Goal: Transaction & Acquisition: Purchase product/service

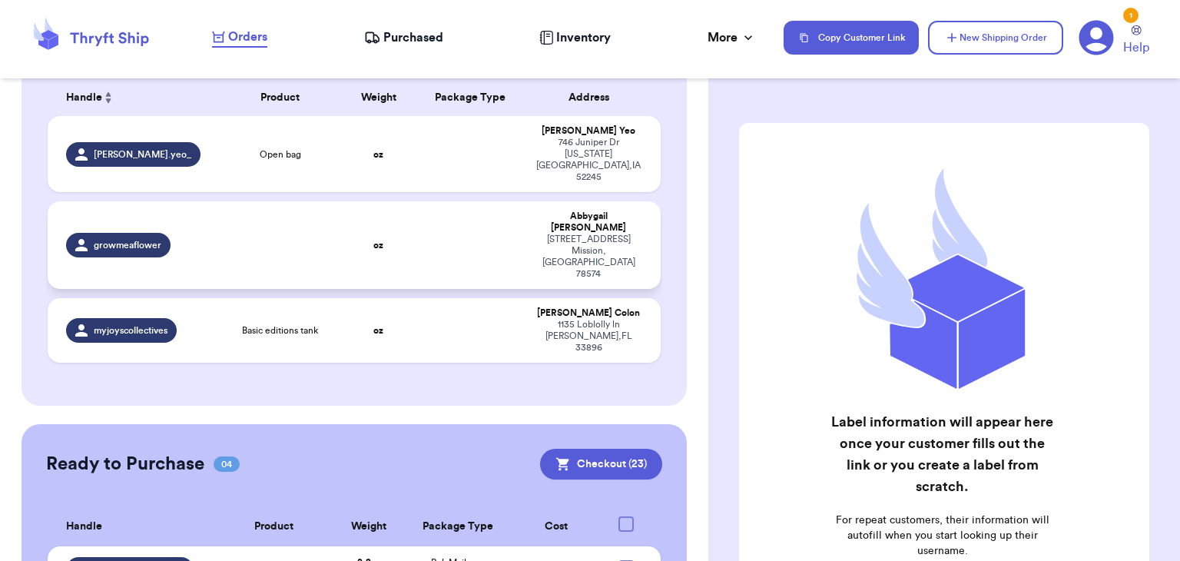
scroll to position [255, 0]
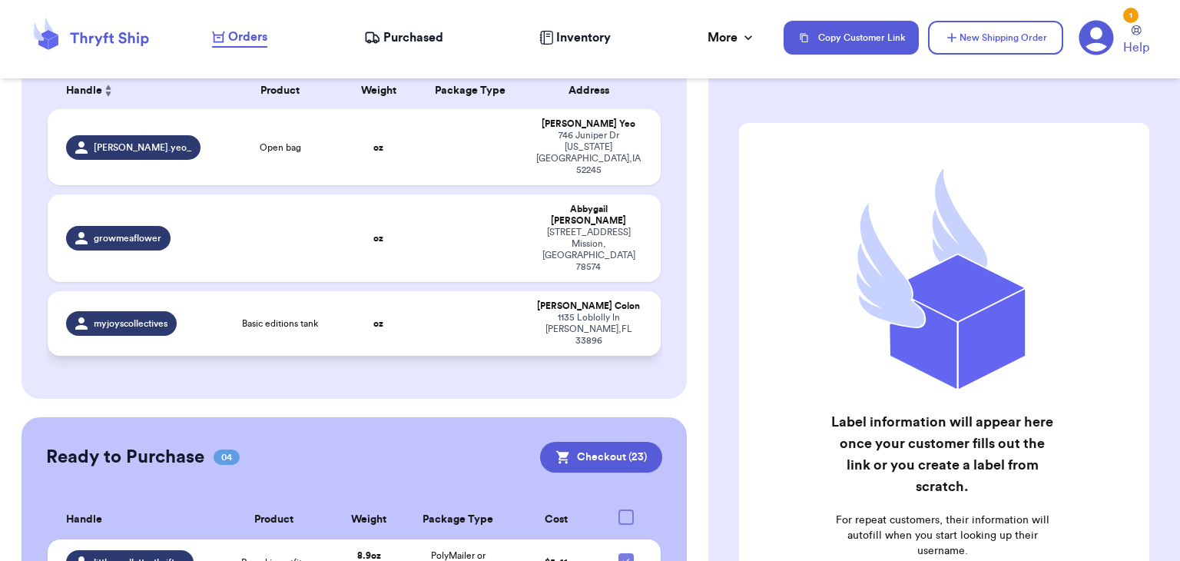
click at [417, 291] on td at bounding box center [471, 323] width 111 height 65
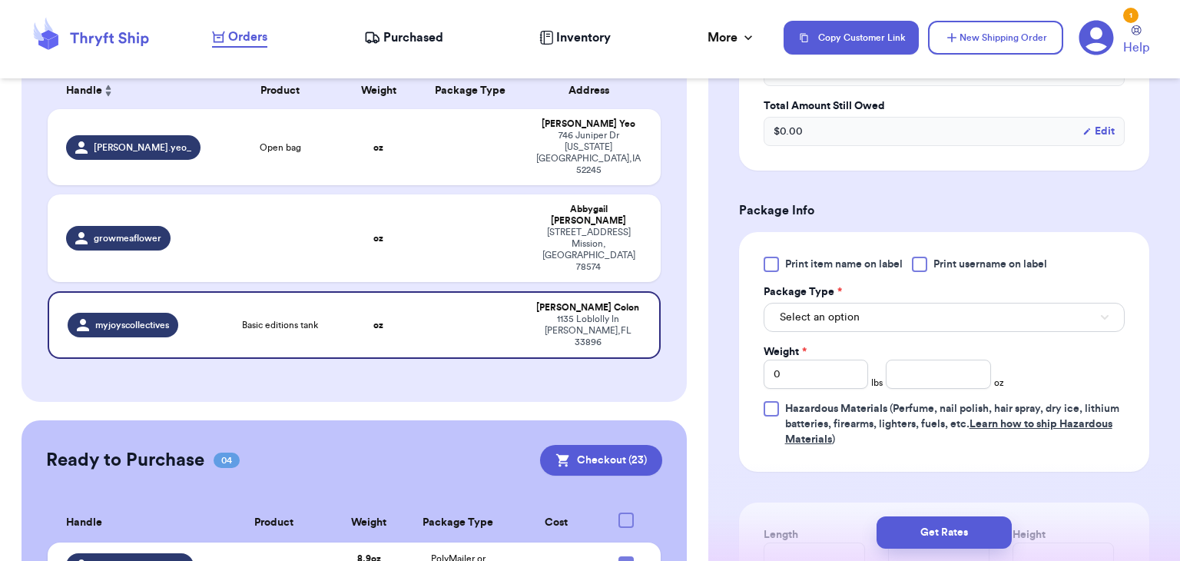
scroll to position [541, 0]
click at [920, 260] on div at bounding box center [919, 261] width 15 height 15
click at [0, 0] on input "Print username on label" at bounding box center [0, 0] width 0 height 0
click at [923, 317] on button "Select an option" at bounding box center [944, 314] width 361 height 29
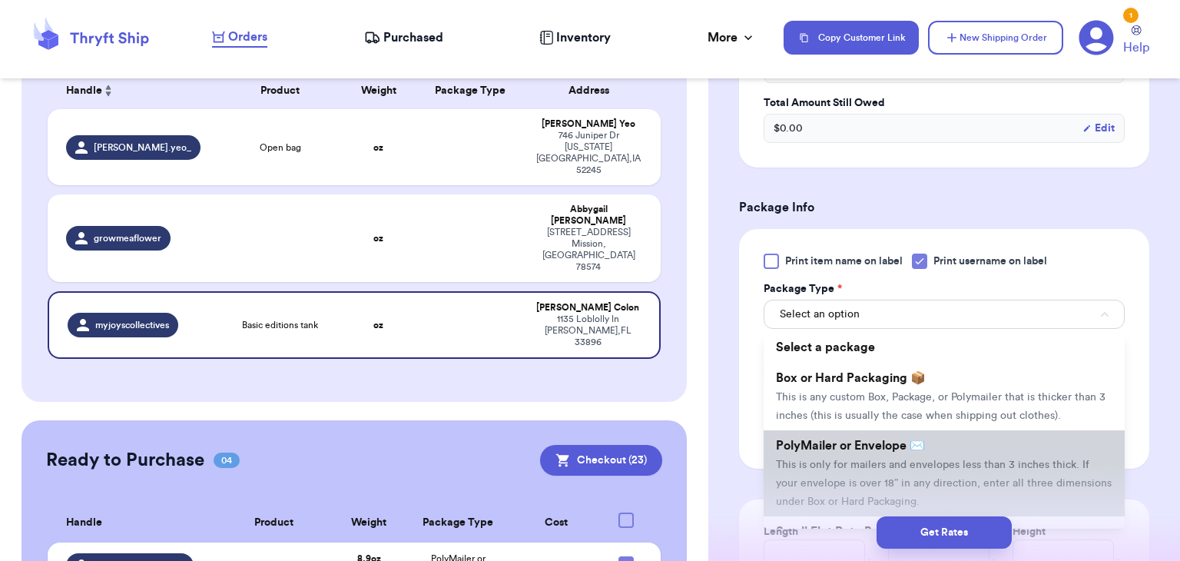
click at [881, 469] on li "PolyMailer or Envelope ✉️ This is only for mailers and envelopes less than 3 in…" at bounding box center [944, 473] width 361 height 86
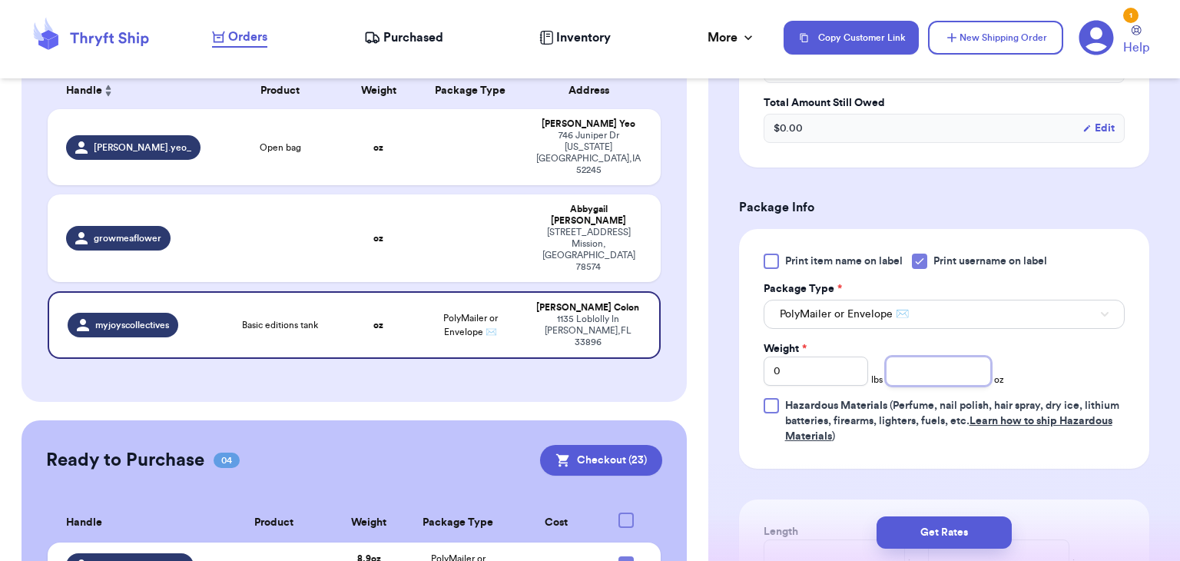
click at [921, 380] on input "number" at bounding box center [938, 370] width 105 height 29
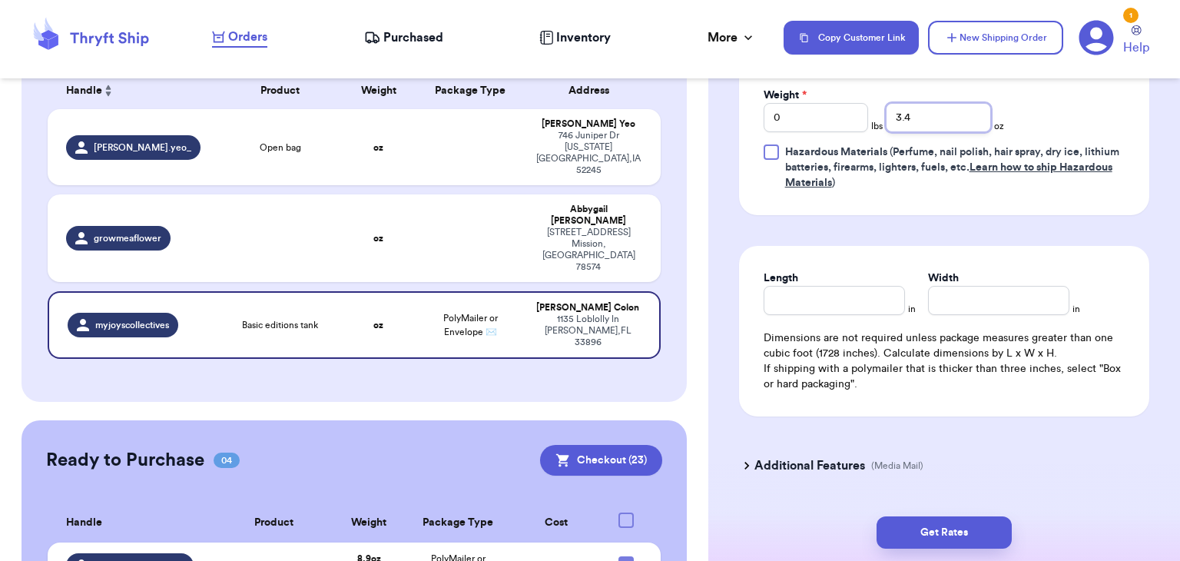
scroll to position [817, 0]
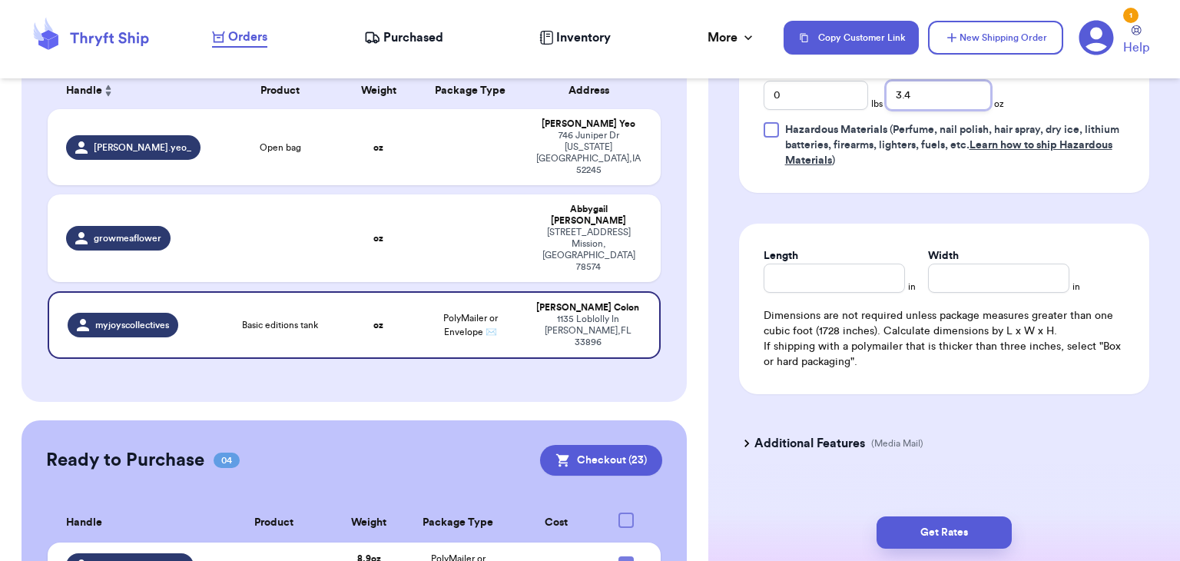
type input "3.4"
click at [870, 268] on input "Length" at bounding box center [834, 278] width 141 height 29
type input "10"
click at [958, 273] on input "Width *" at bounding box center [998, 278] width 141 height 29
type input "6"
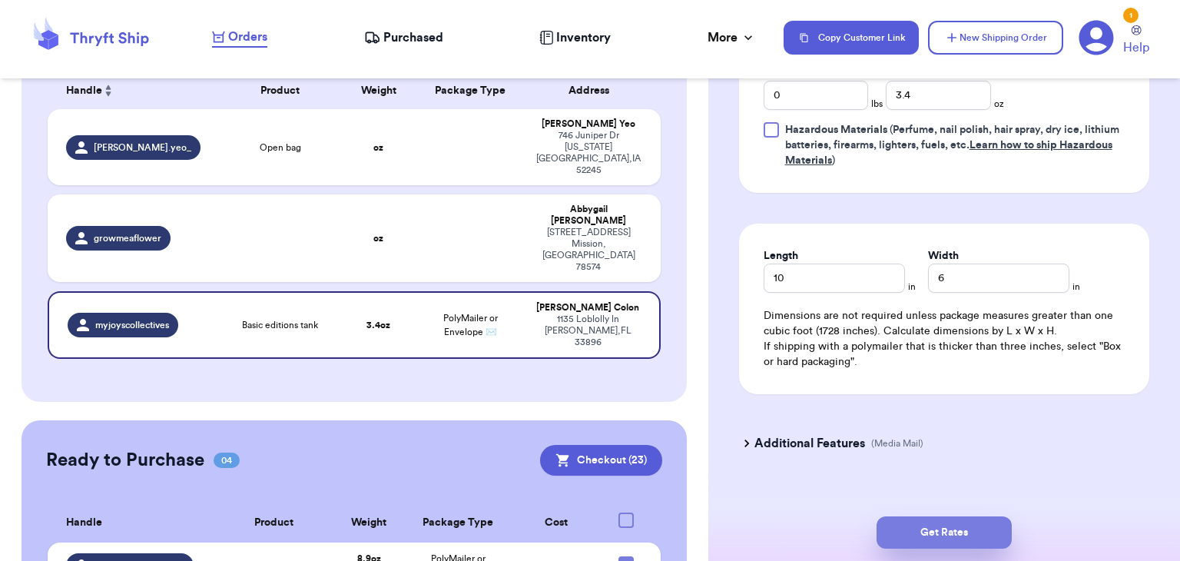
click at [950, 540] on button "Get Rates" at bounding box center [944, 532] width 135 height 32
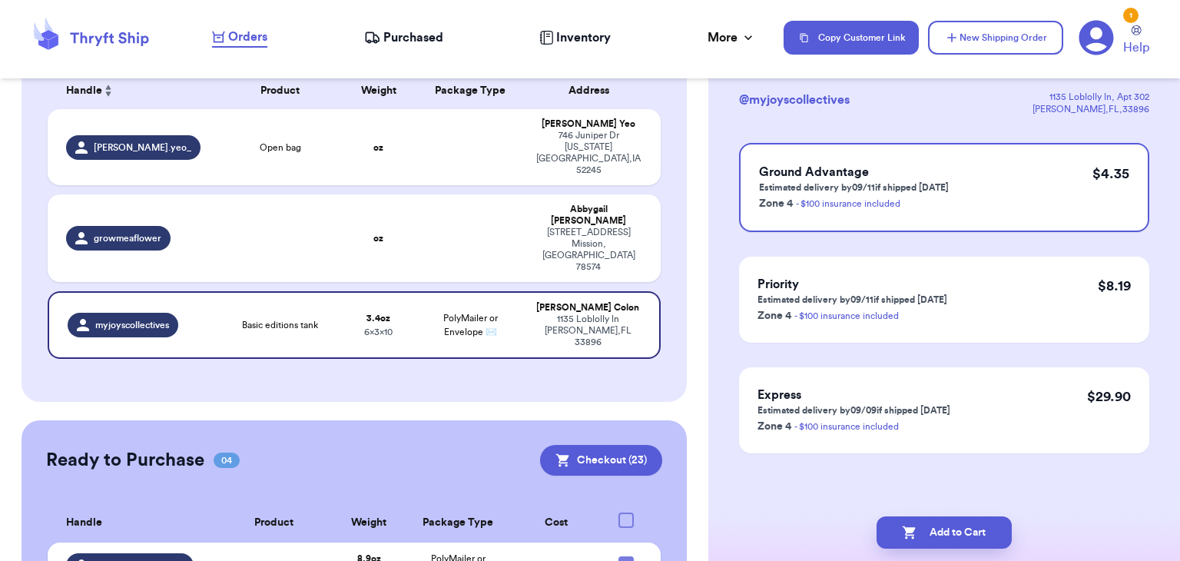
scroll to position [0, 0]
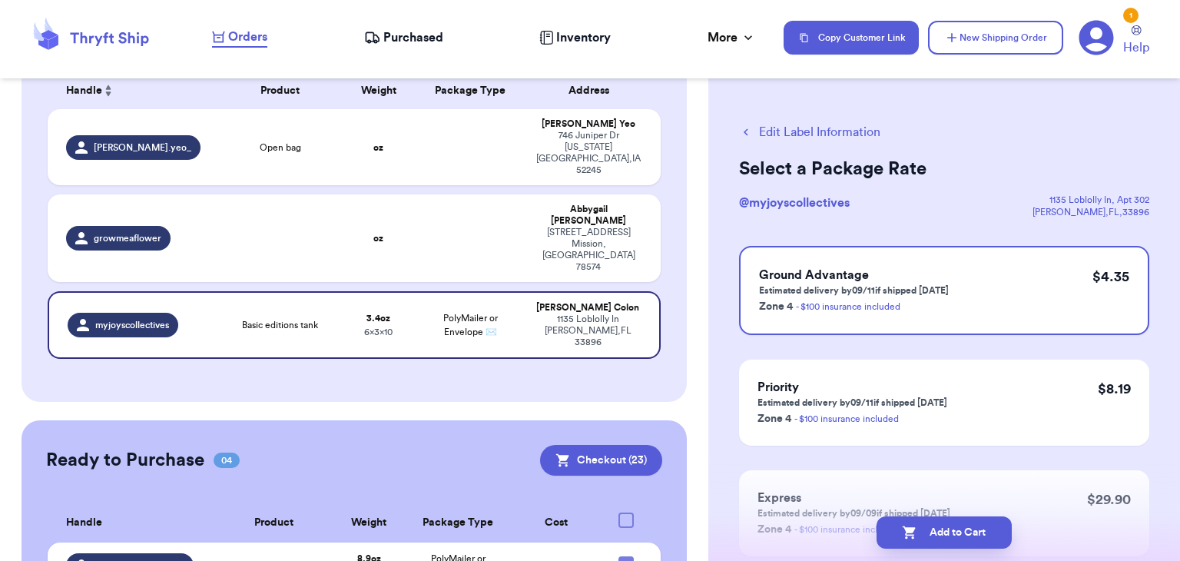
click at [950, 540] on button "Add to Cart" at bounding box center [944, 532] width 135 height 32
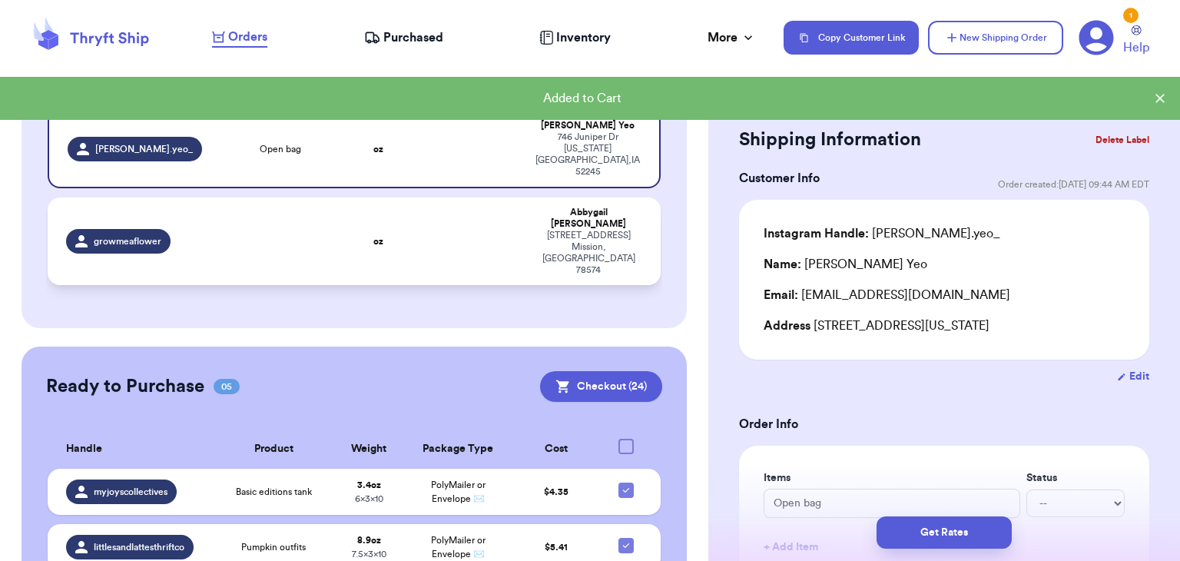
click at [335, 220] on td at bounding box center [280, 241] width 123 height 88
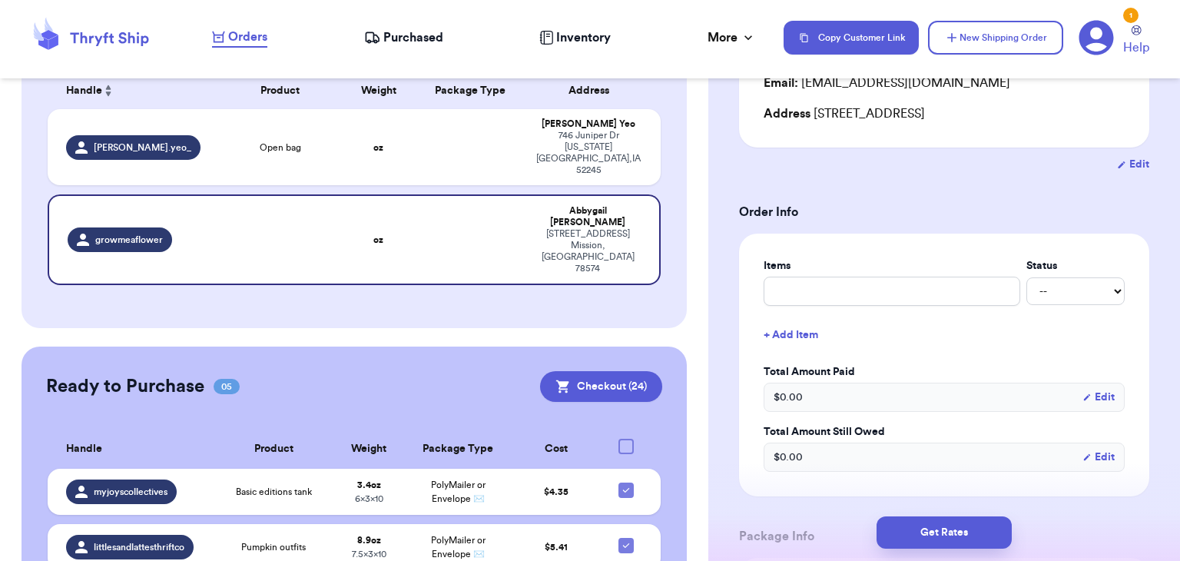
scroll to position [217, 0]
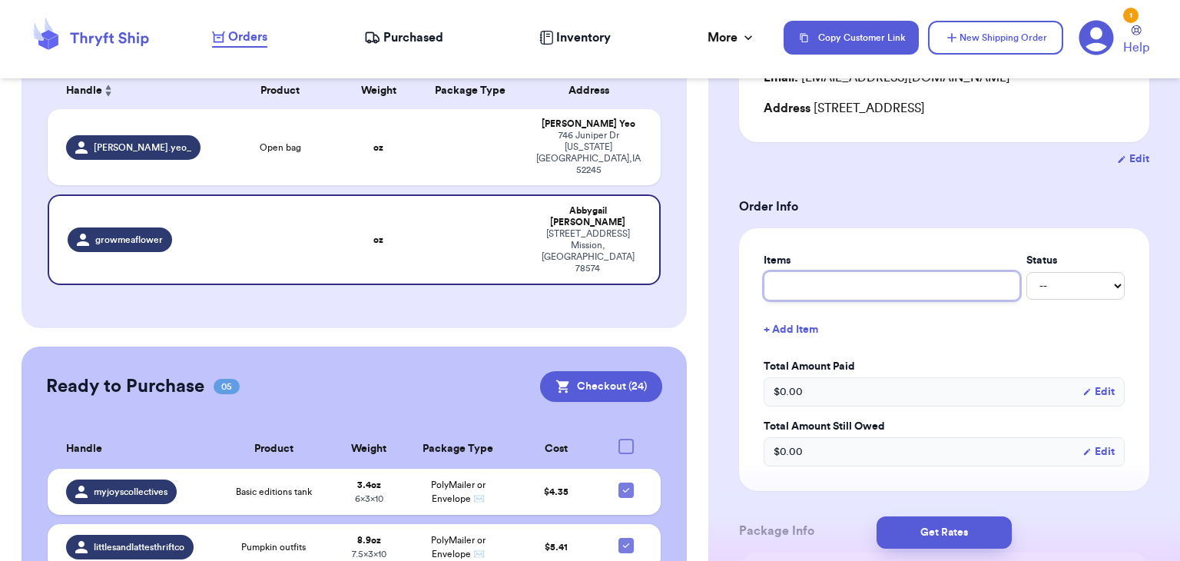
click at [1003, 280] on input "text" at bounding box center [892, 285] width 257 height 29
type input "o"
type input "ou"
type input "oum"
type input "oumop"
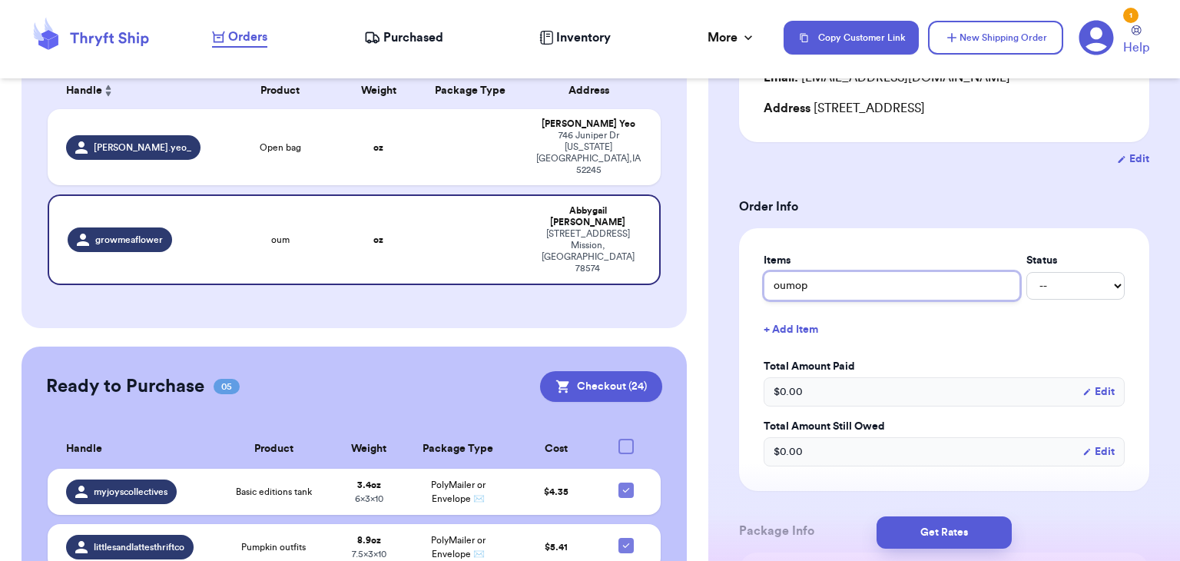
type input "oumopk"
type input "oumopki"
type input "oumopkin"
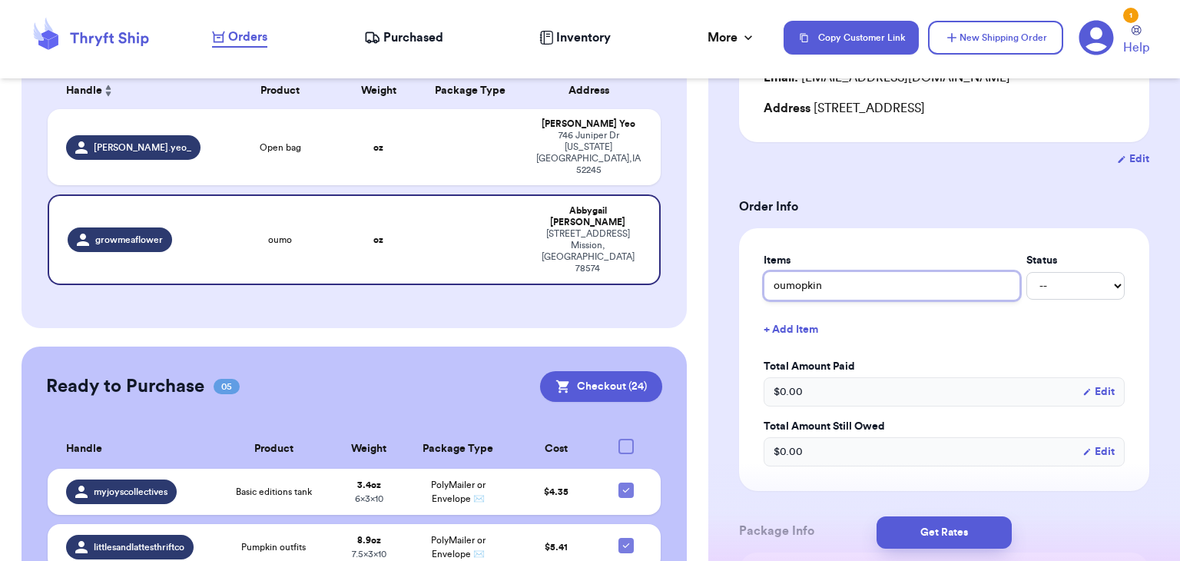
type input "oumopki"
type input "oumopk"
type input "oumop"
type input "oumo"
type input "oum"
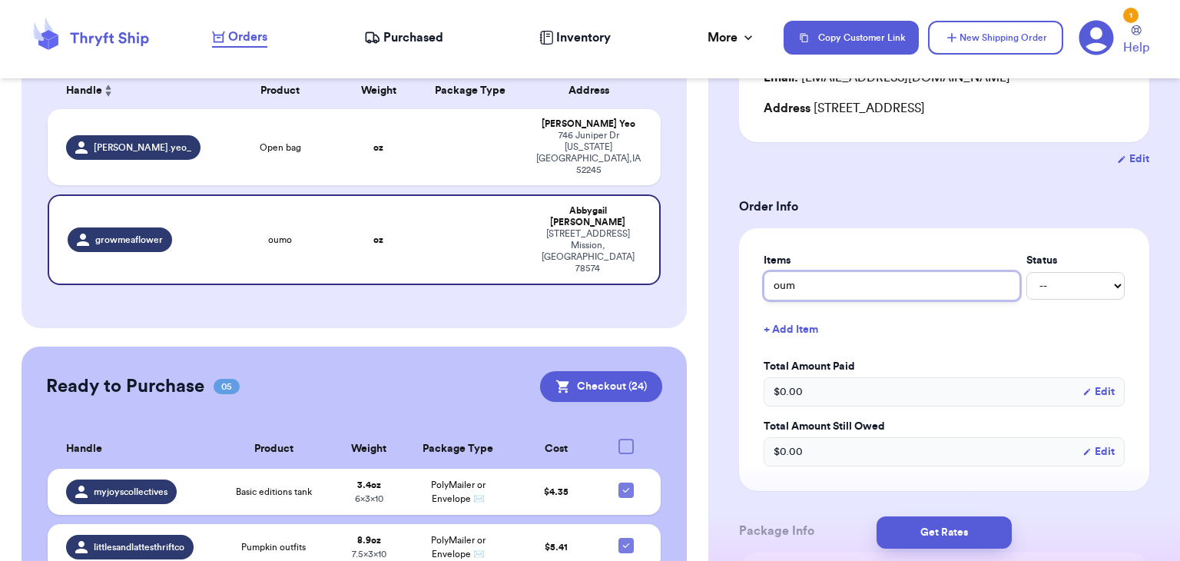
type input "ou"
type input "o"
type input "P"
type input "Pu"
type input "Pum"
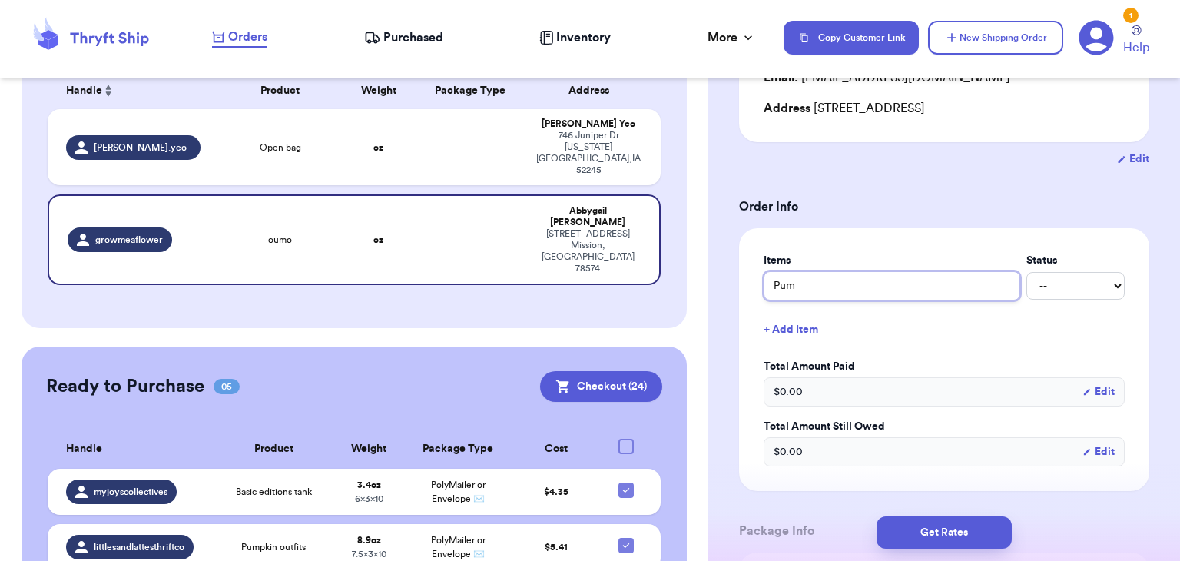
type input "Pump"
type input "Pumpk"
type input "Pumpki"
type input "Pumpkin"
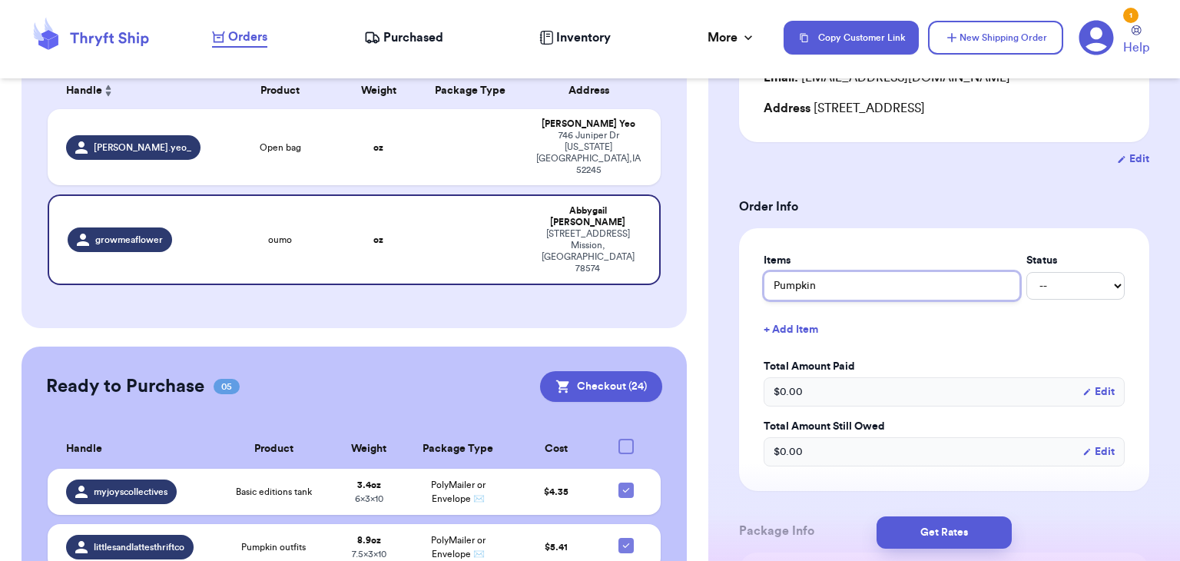
type input "Pumpkin s"
type input "Pumpkin se"
type input "Pumpkin set"
click at [778, 333] on button "+ Add Item" at bounding box center [944, 330] width 373 height 34
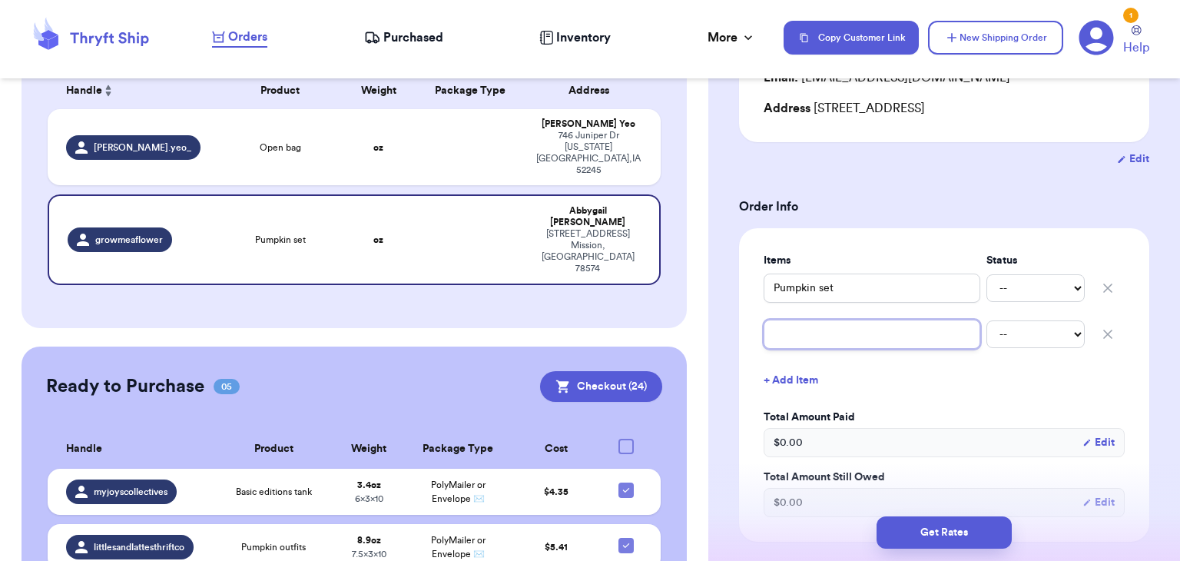
click at [778, 333] on input "text" at bounding box center [872, 334] width 217 height 29
type input "b"
type input "be"
type input "bea"
type input "bear"
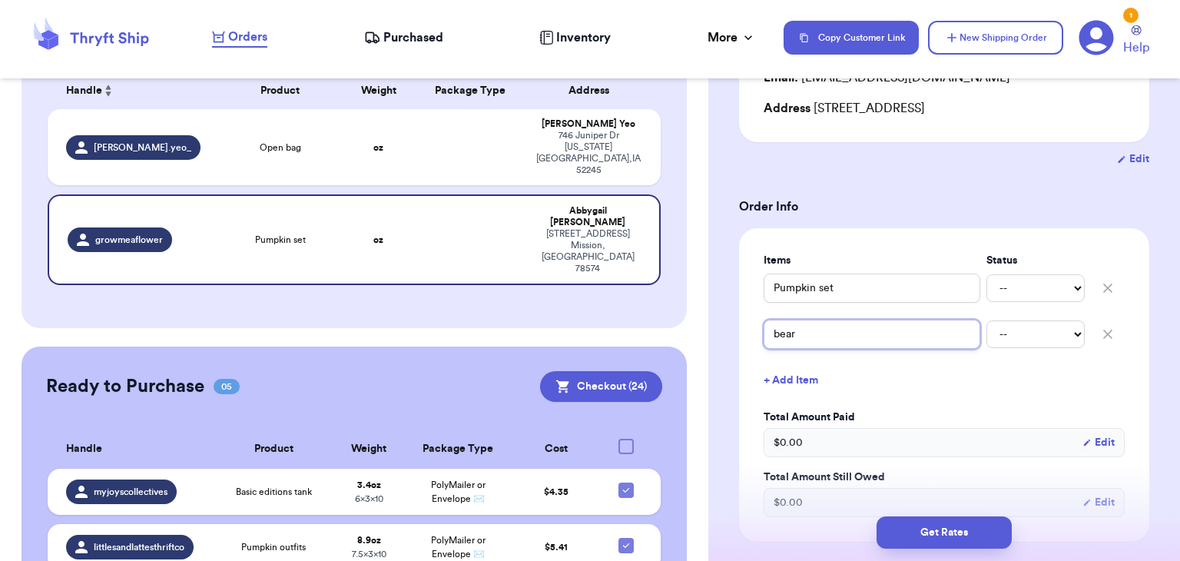
type input "bear"
type input "bear o"
type input "bear ov"
type input "bear ove"
type input "bear over"
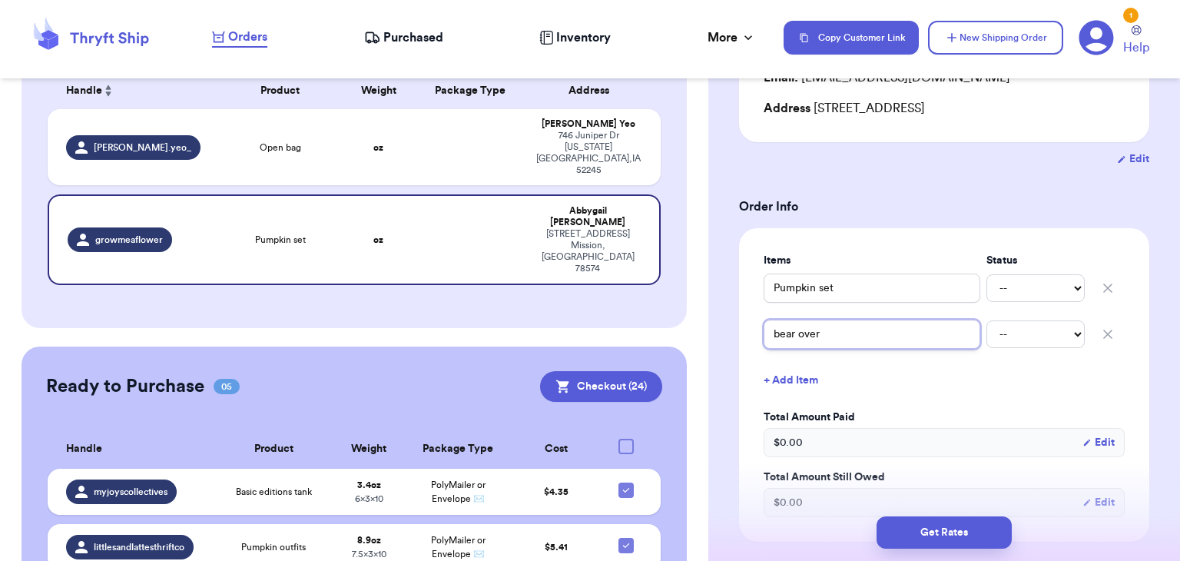
type input "bear overa"
type input "bear overal"
type input "bear overall"
type input "bear overalls"
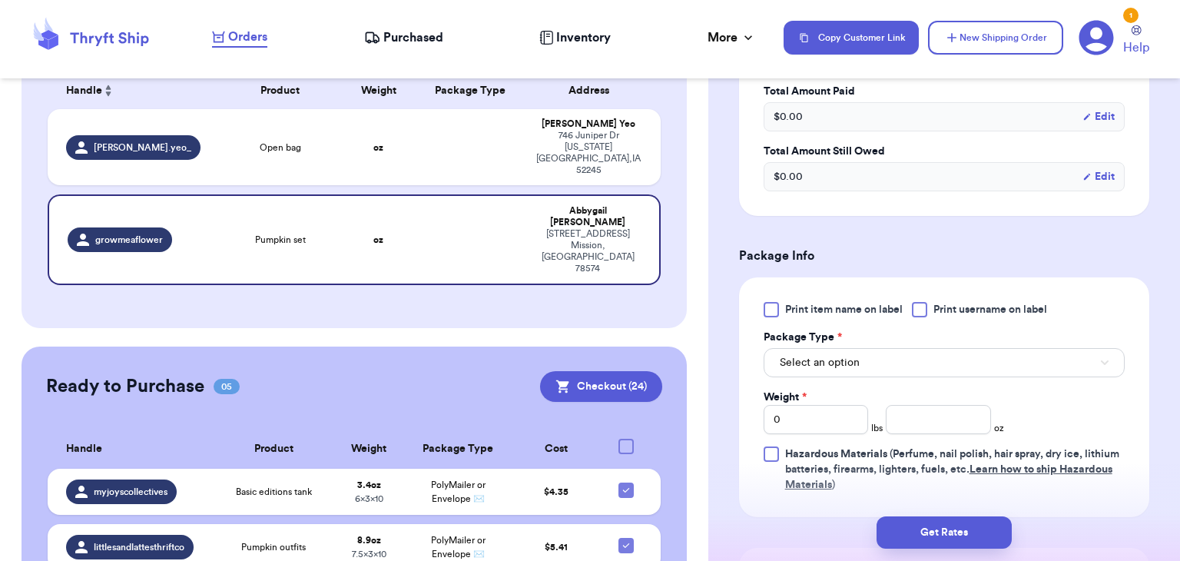
scroll to position [546, 0]
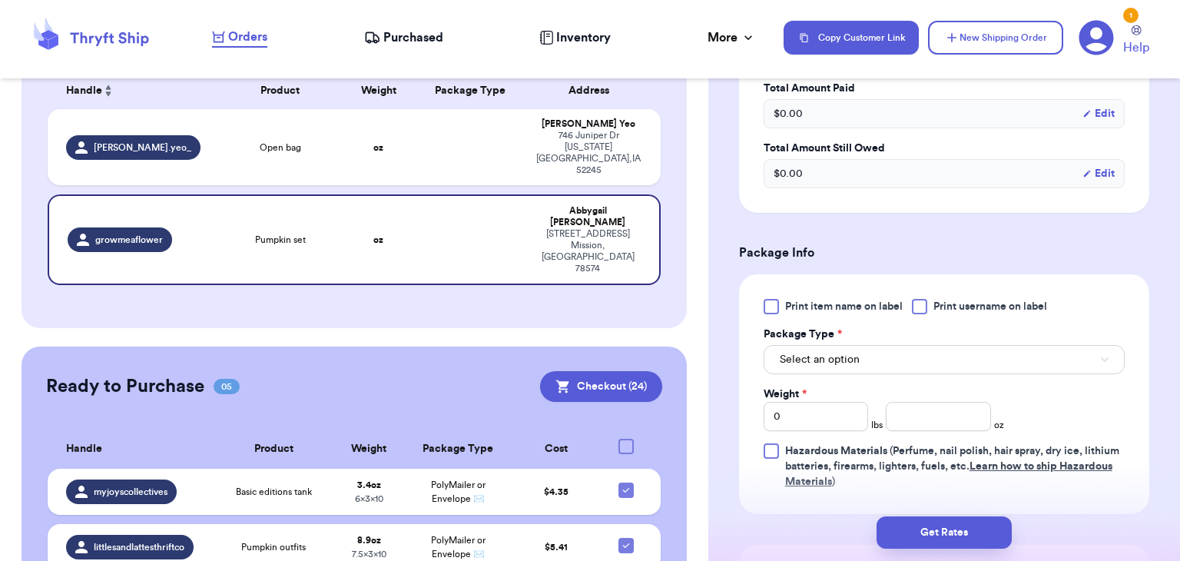
type input "bear overalls"
click at [913, 304] on div at bounding box center [919, 306] width 15 height 15
click at [0, 0] on input "Print username on label" at bounding box center [0, 0] width 0 height 0
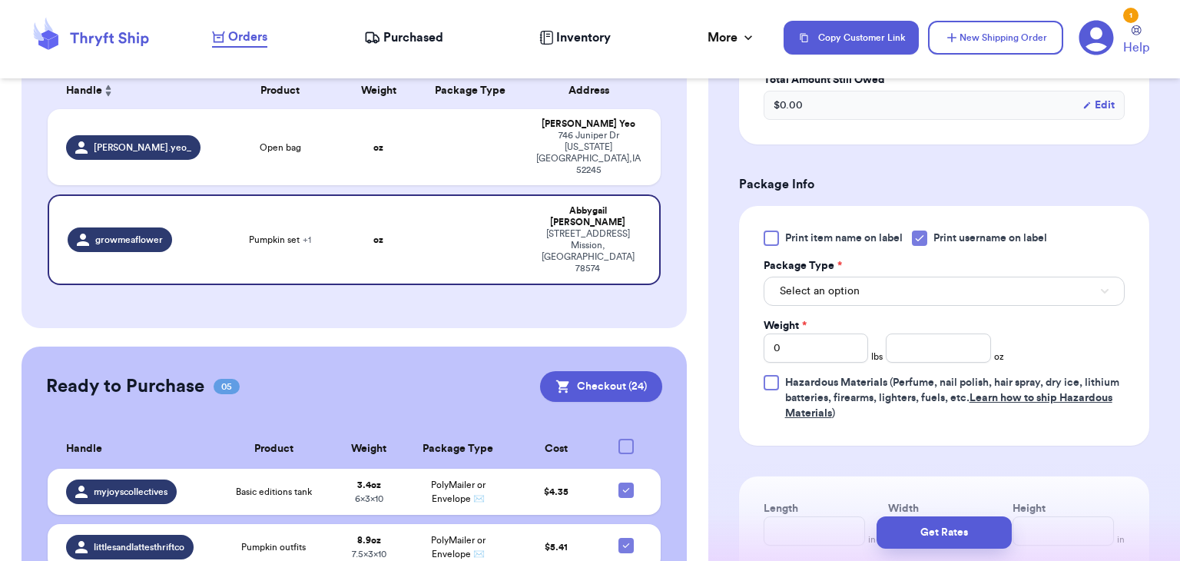
scroll to position [632, 0]
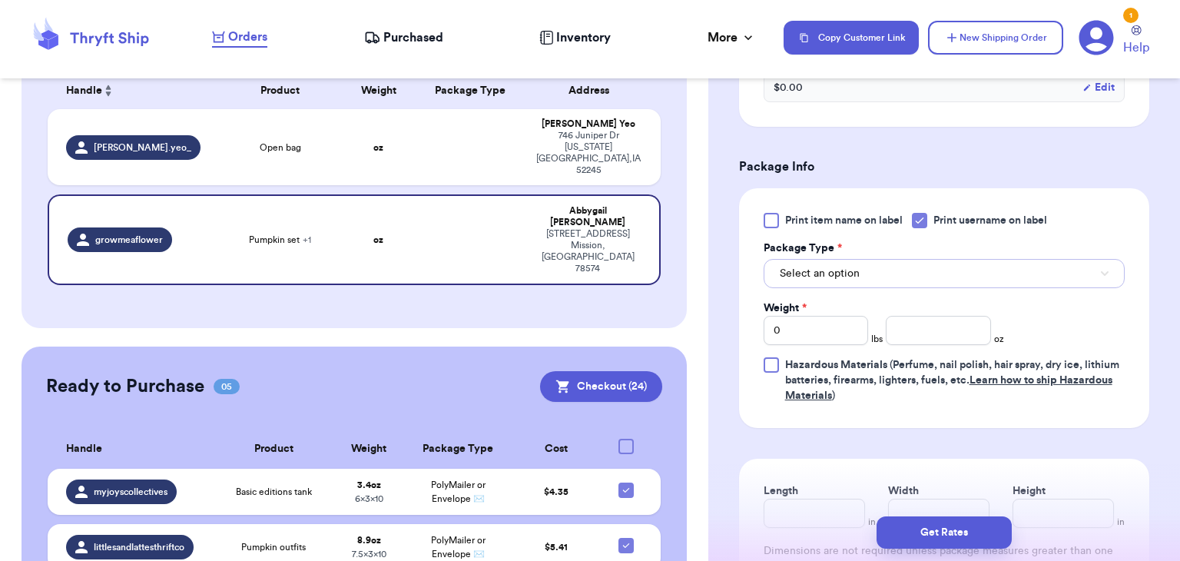
click at [909, 278] on button "Select an option" at bounding box center [944, 273] width 361 height 29
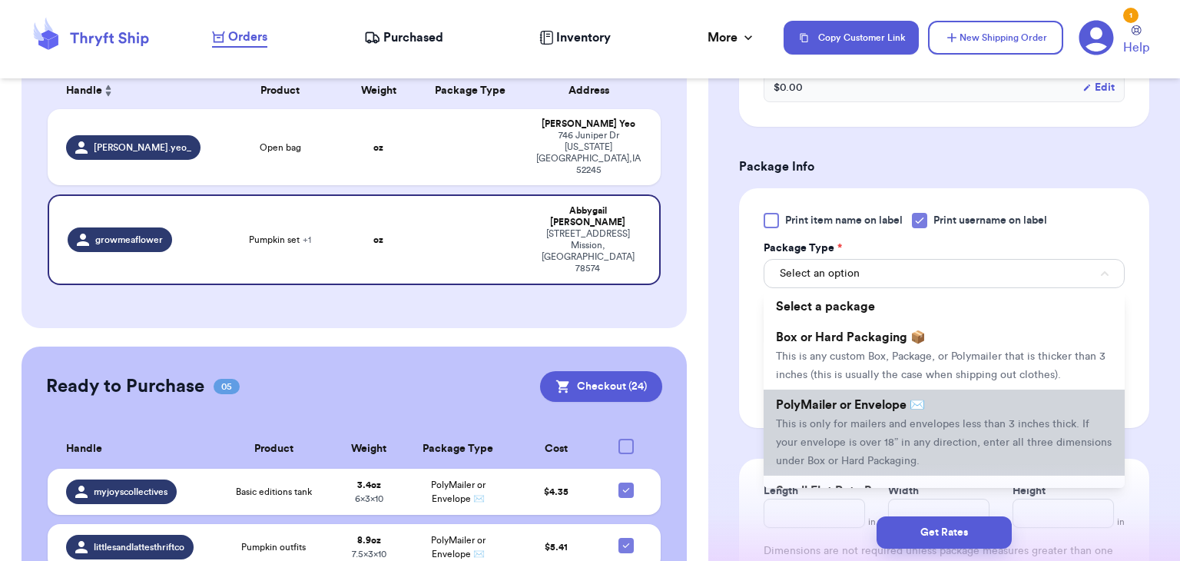
click at [900, 401] on span "PolyMailer or Envelope ✉️" at bounding box center [850, 405] width 149 height 12
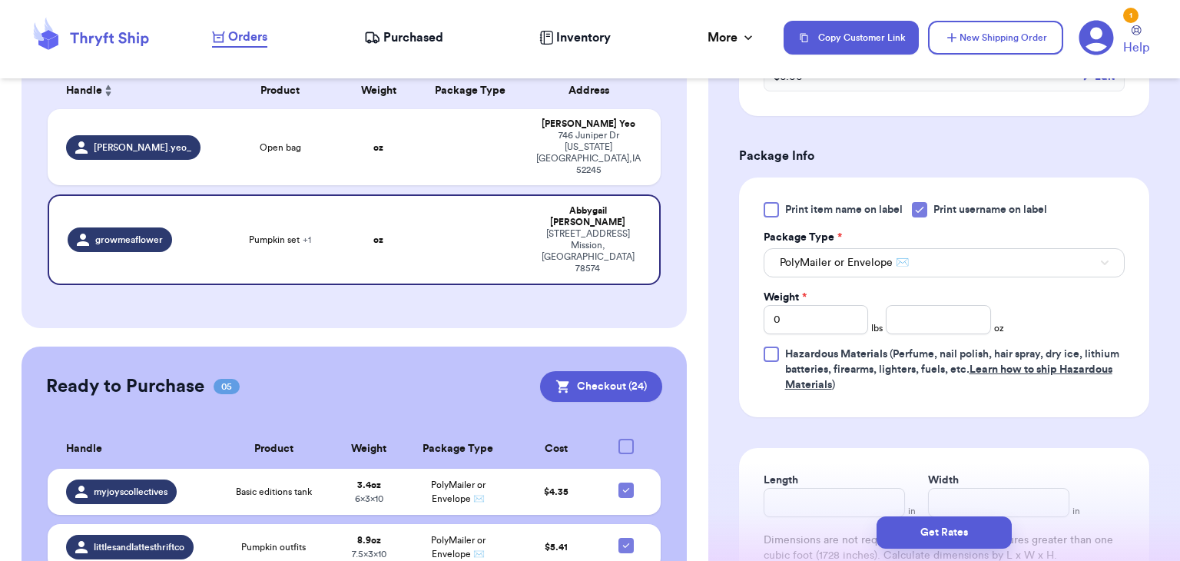
scroll to position [644, 0]
click at [902, 311] on input "number" at bounding box center [938, 318] width 105 height 29
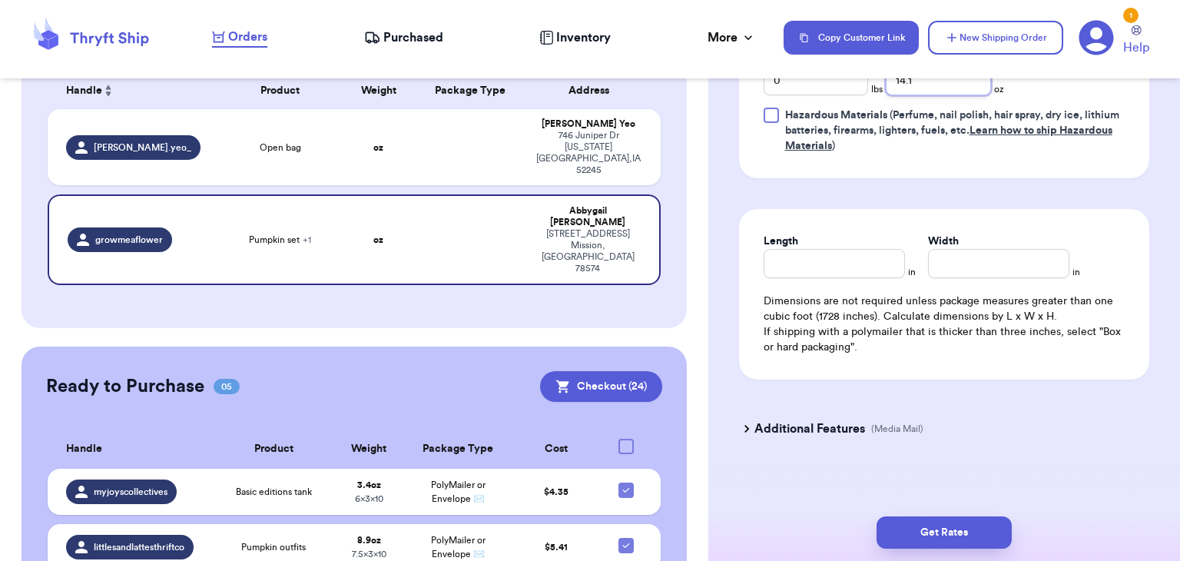
scroll to position [887, 0]
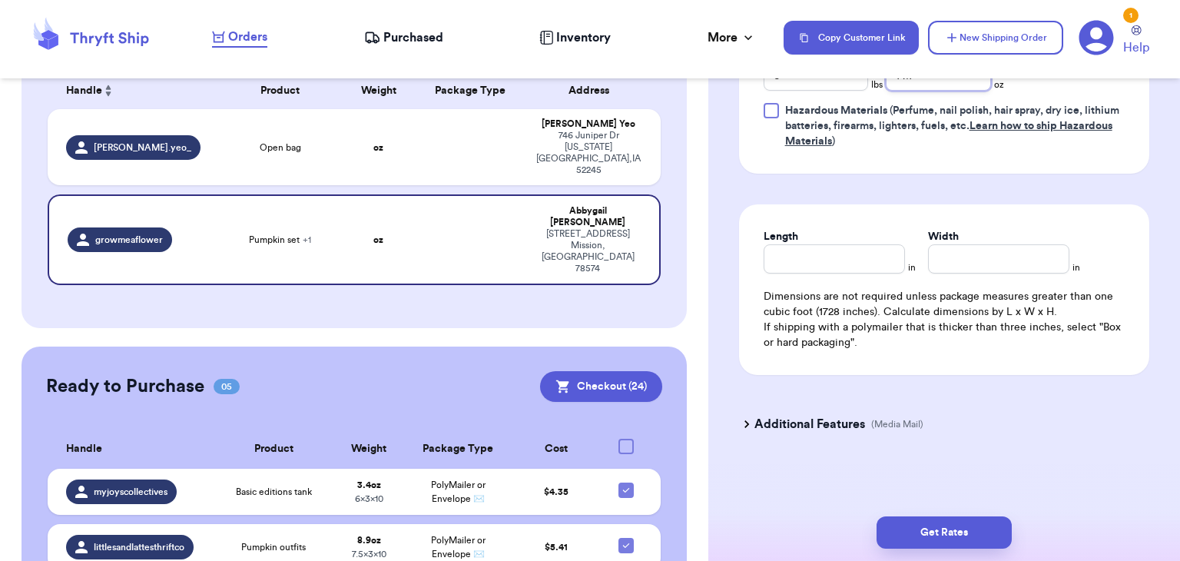
type input "14.1"
click at [837, 280] on div "Length in Width in Dimensions are not required unless package measures greater …" at bounding box center [944, 289] width 410 height 171
click at [837, 264] on input "Length" at bounding box center [834, 258] width 141 height 29
type input "10"
click at [946, 256] on input "Width *" at bounding box center [998, 258] width 141 height 29
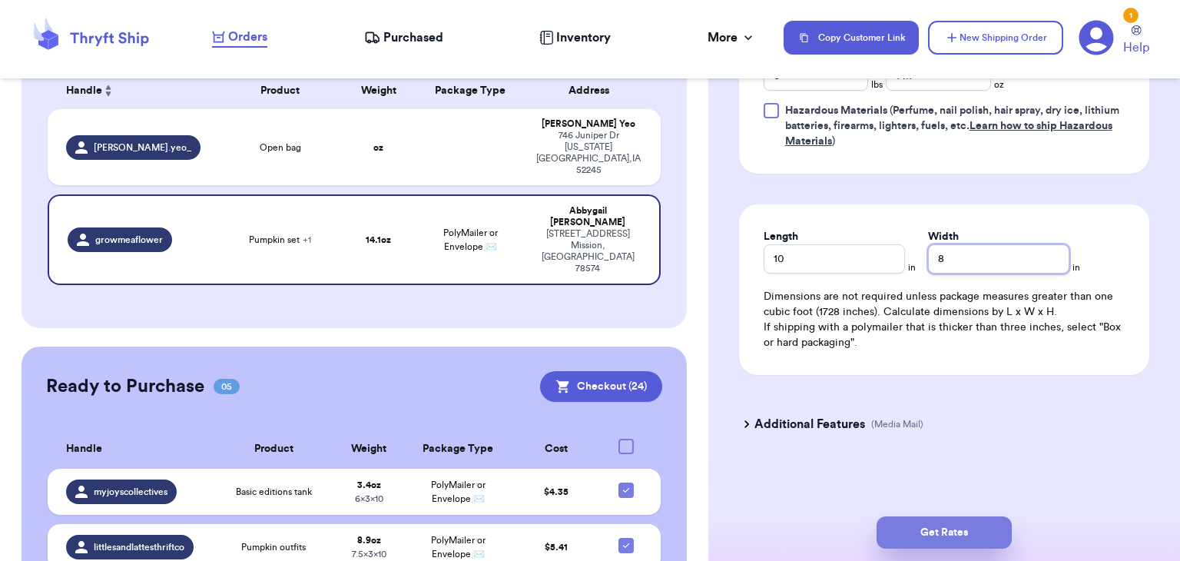
type input "8"
click at [978, 528] on button "Get Rates" at bounding box center [944, 532] width 135 height 32
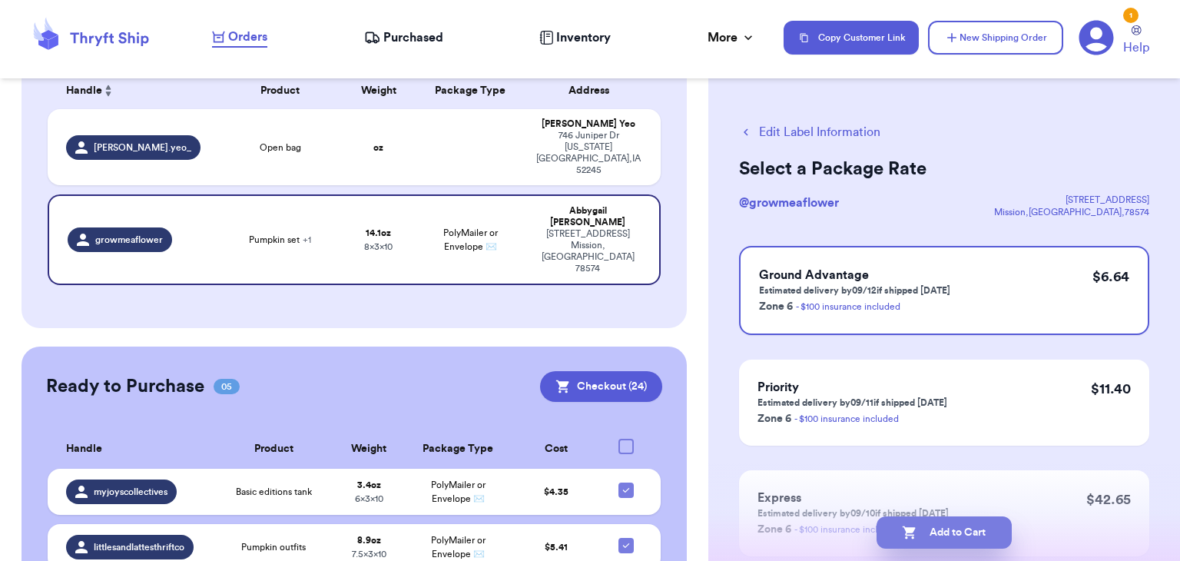
click at [970, 531] on button "Add to Cart" at bounding box center [944, 532] width 135 height 32
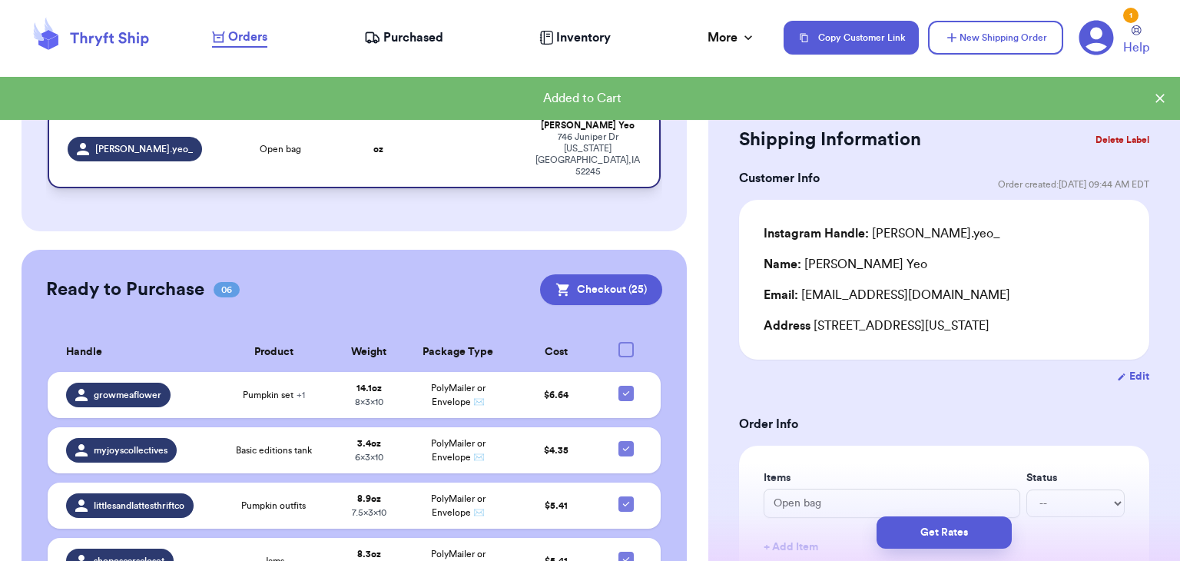
click at [302, 144] on td "Open bag" at bounding box center [280, 148] width 123 height 79
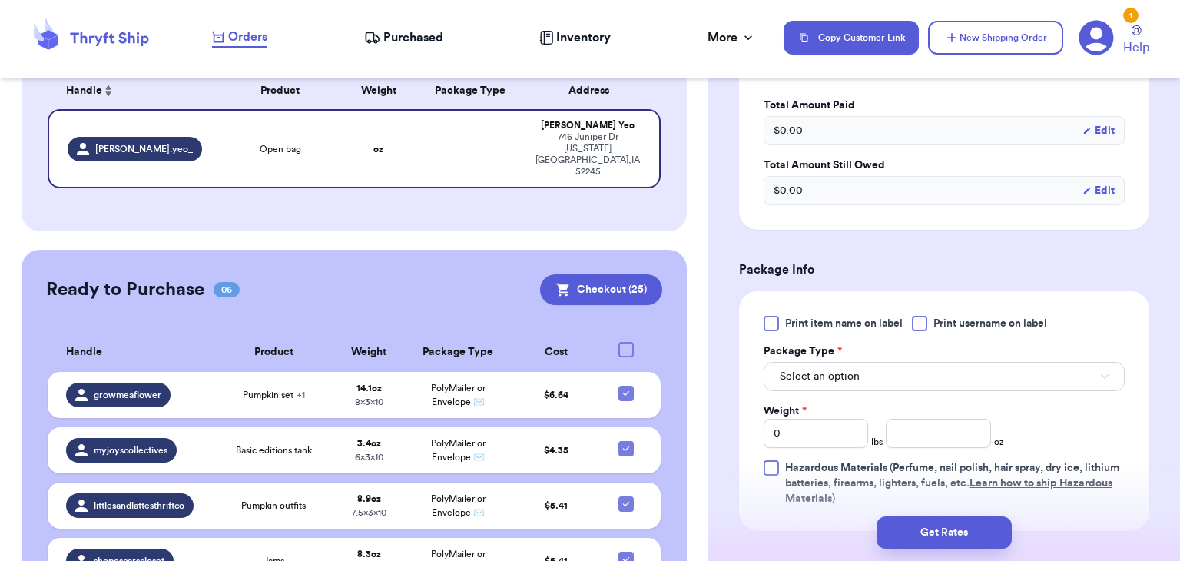
scroll to position [495, 0]
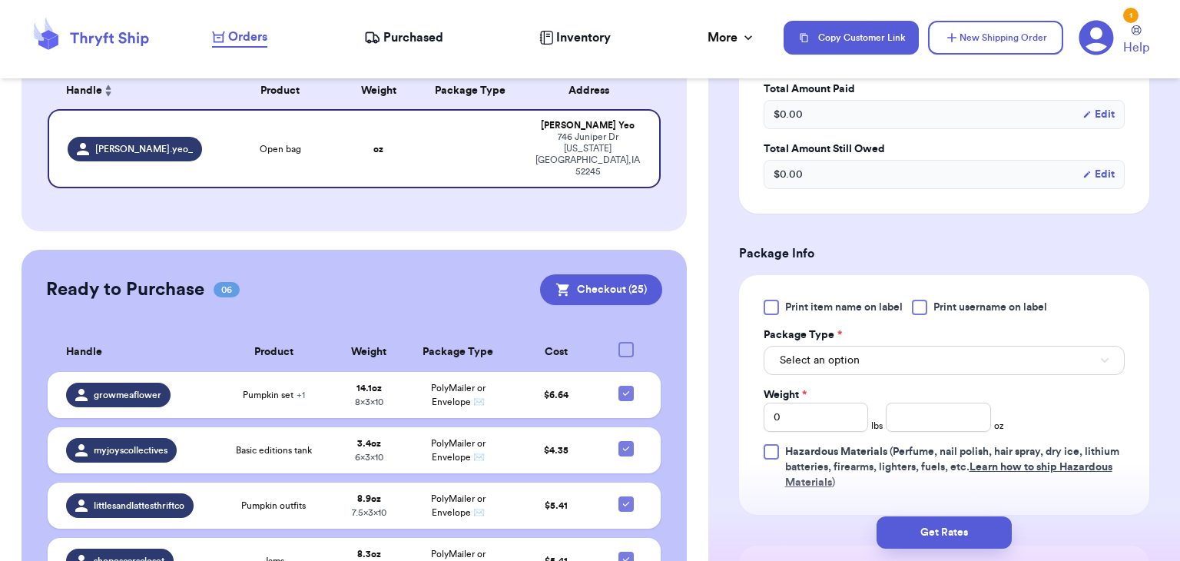
click at [927, 312] on div at bounding box center [919, 307] width 15 height 15
click at [0, 0] on input "Print username on label" at bounding box center [0, 0] width 0 height 0
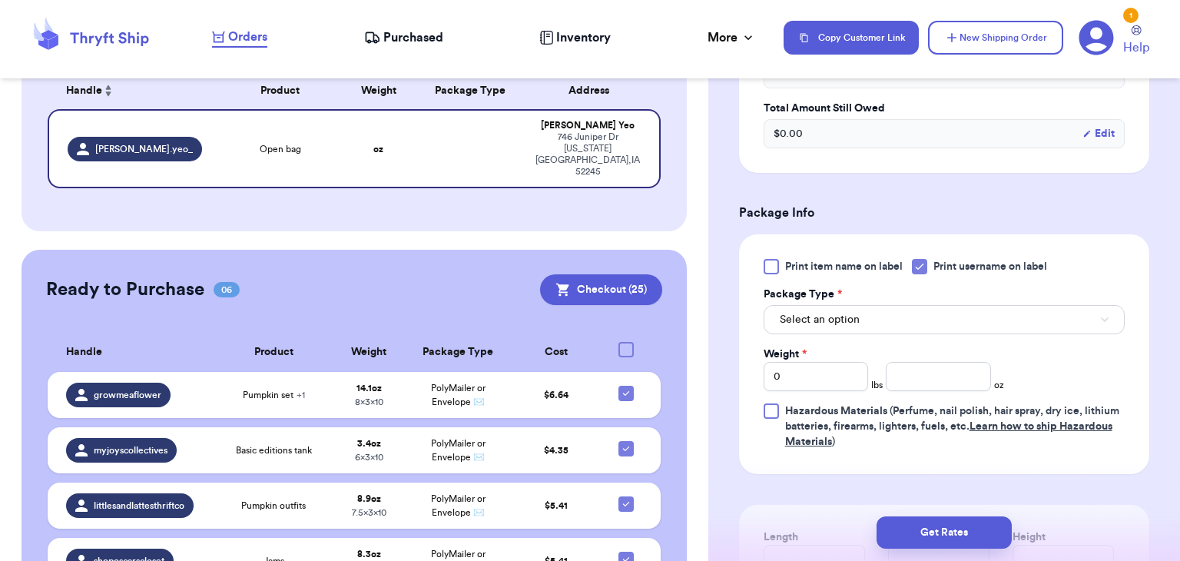
scroll to position [557, 0]
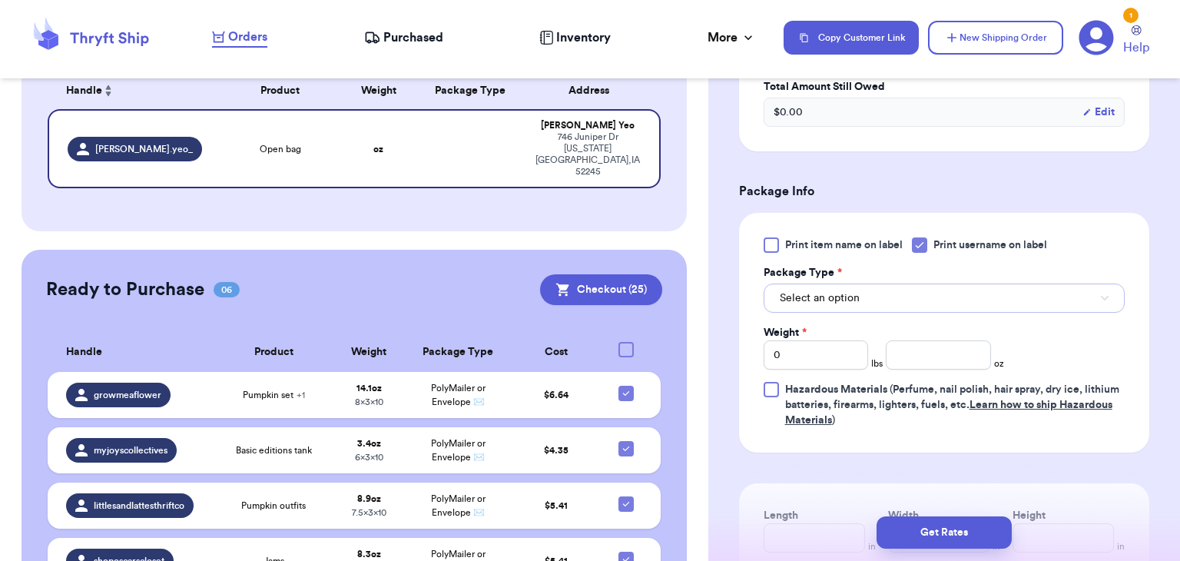
click at [928, 290] on button "Select an option" at bounding box center [944, 297] width 361 height 29
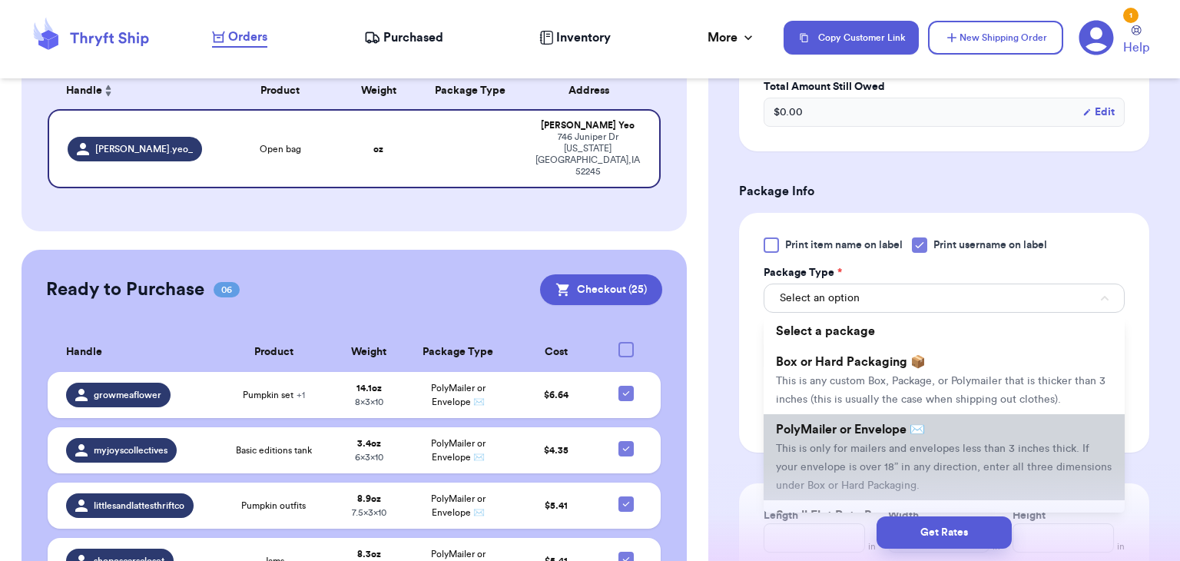
click at [917, 448] on span "This is only for mailers and envelopes less than 3 inches thick. If your envelo…" at bounding box center [944, 467] width 336 height 48
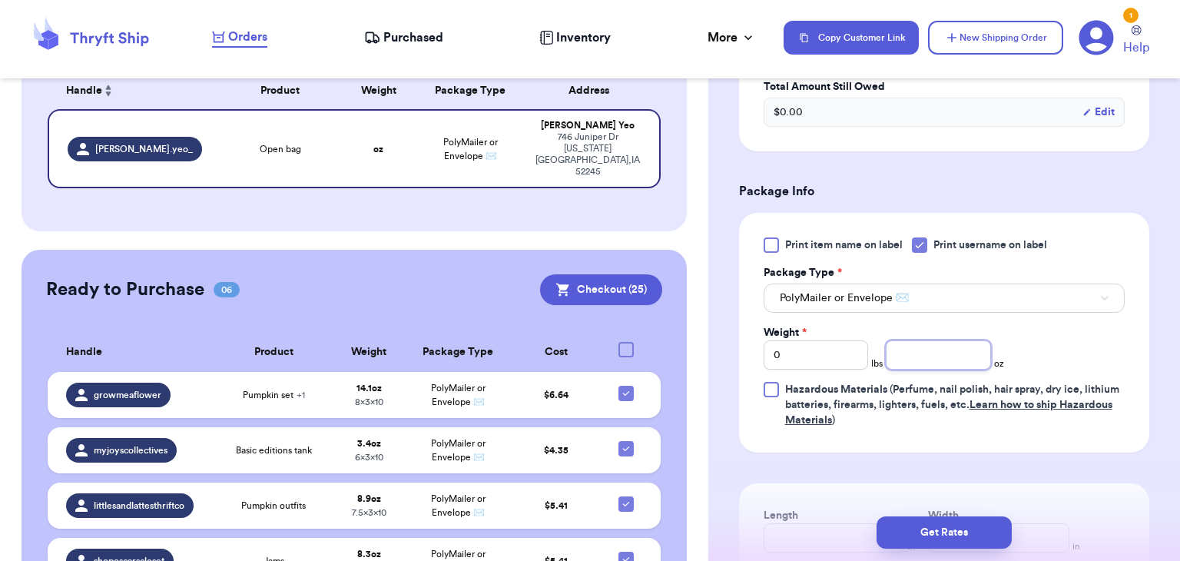
click at [940, 357] on input "number" at bounding box center [938, 354] width 105 height 29
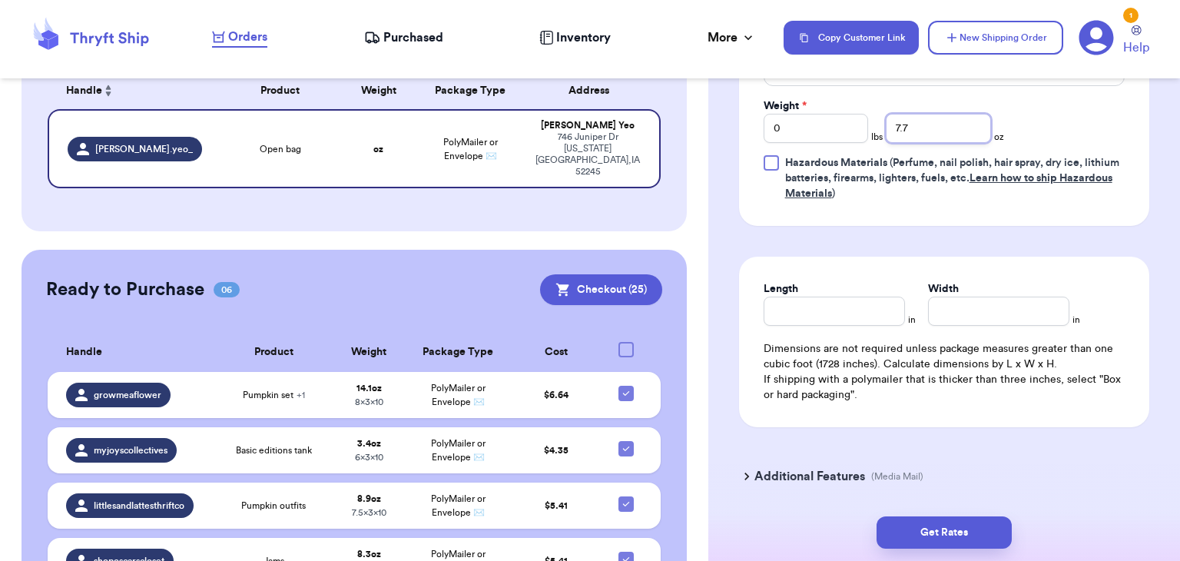
scroll to position [784, 0]
type input "7.7"
click at [831, 307] on input "Length" at bounding box center [834, 310] width 141 height 29
type input "10"
click at [1001, 304] on input "Width *" at bounding box center [998, 310] width 141 height 29
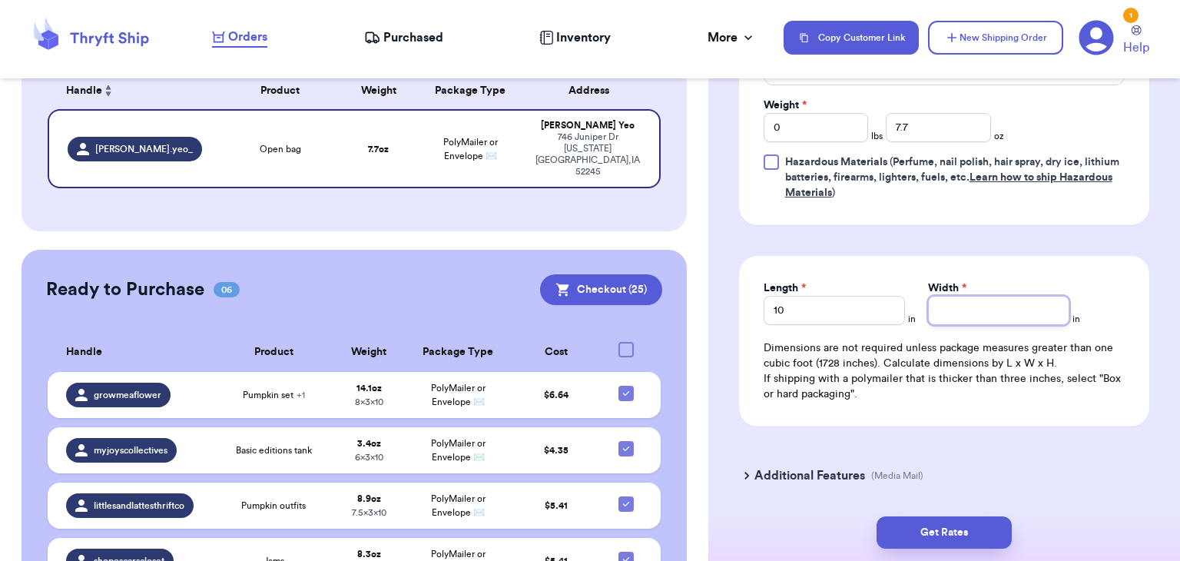
type input "9"
type input "8"
click at [978, 538] on button "Get Rates" at bounding box center [944, 532] width 135 height 32
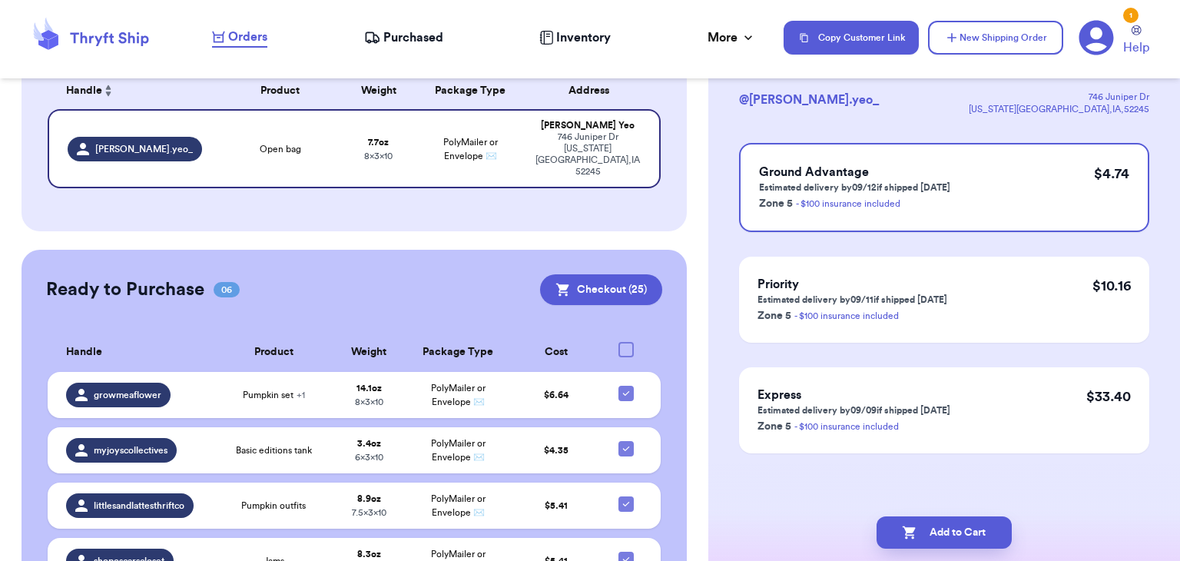
scroll to position [0, 0]
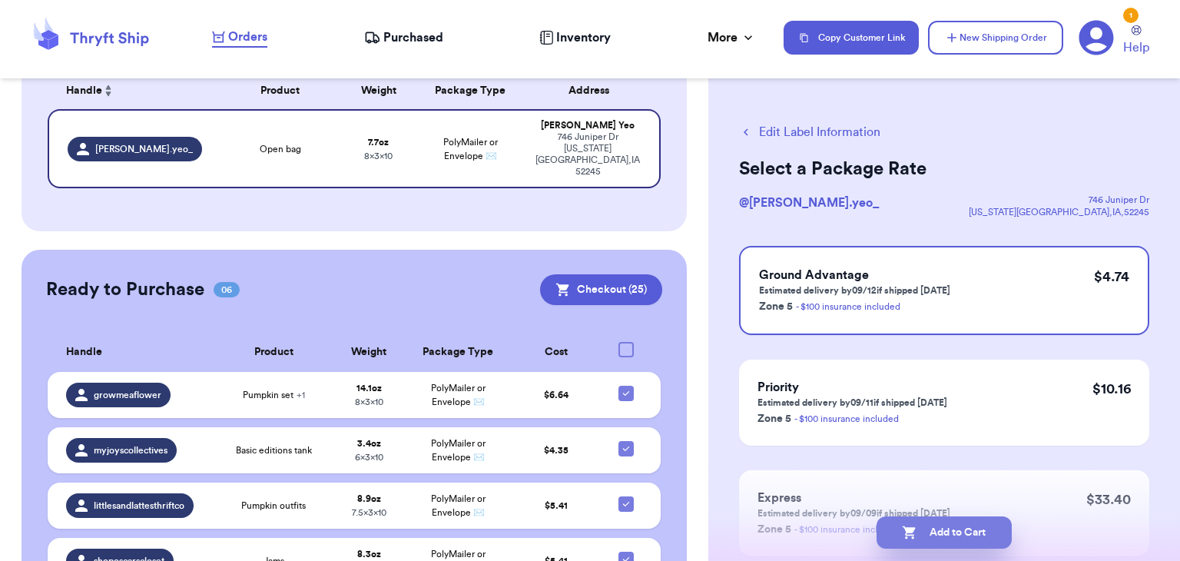
click at [980, 539] on button "Add to Cart" at bounding box center [944, 532] width 135 height 32
